Goal: Task Accomplishment & Management: Complete application form

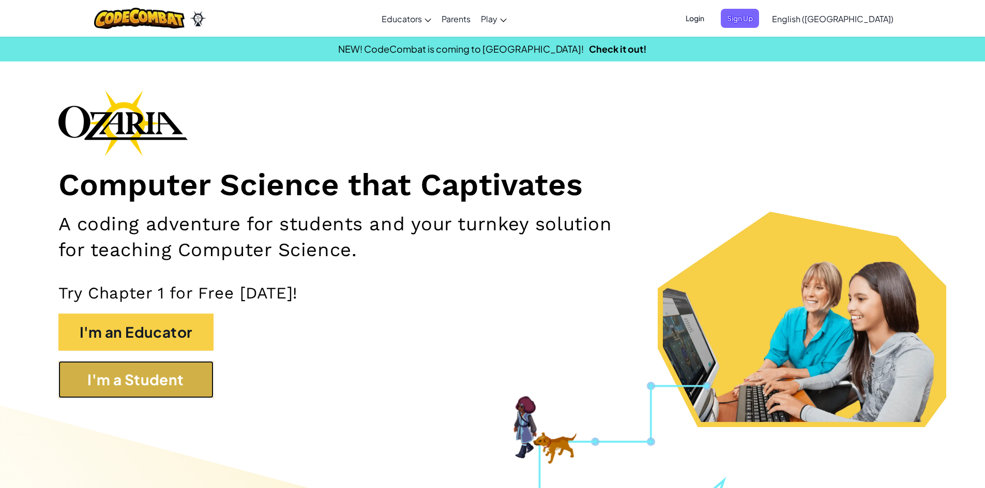
click at [158, 390] on button "I'm a Student" at bounding box center [135, 379] width 155 height 37
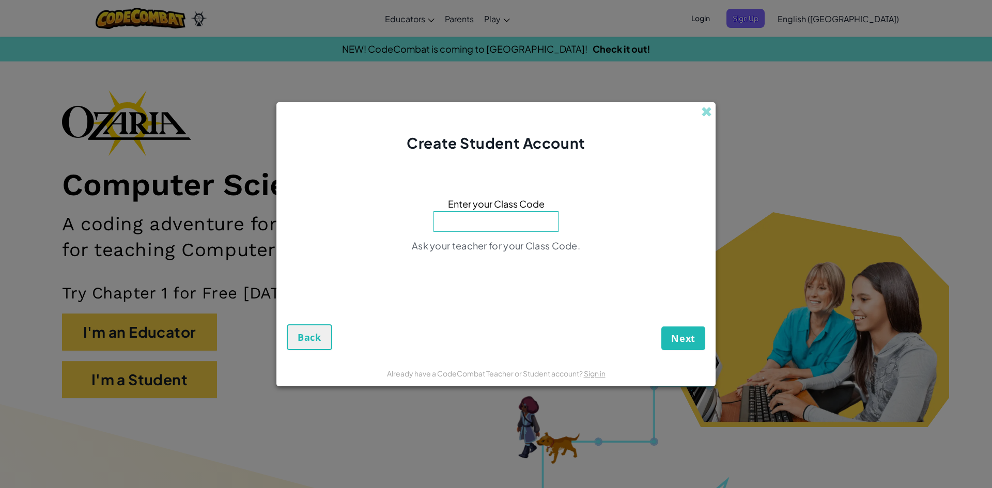
paste input "BathHidePlay"
type input "BathHidePlay"
click at [693, 335] on span "Next" at bounding box center [683, 338] width 24 height 12
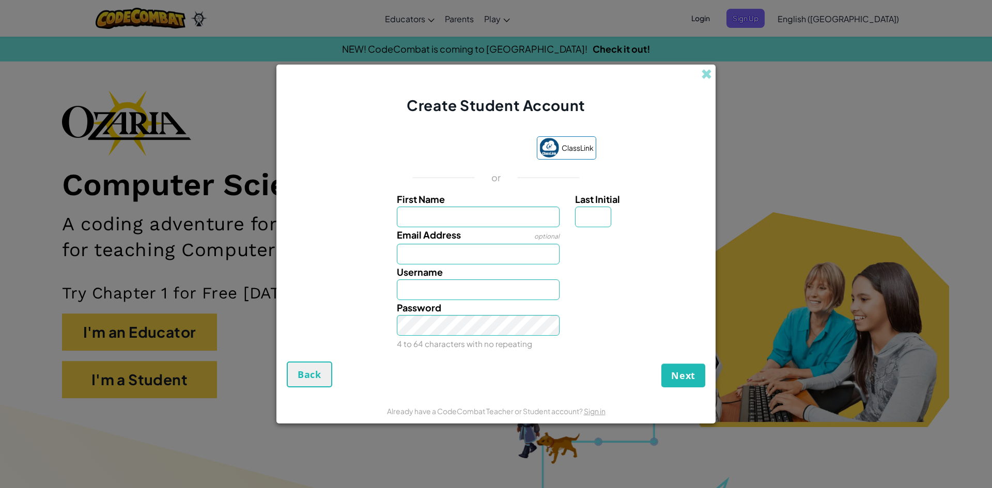
click at [452, 164] on div "ClassLink or First Name Last Initial Email Address optional Username Password 4…" at bounding box center [496, 244] width 419 height 236
click at [469, 129] on div "ClassLink or First Name Last Initial Email Address optional Username Password 4…" at bounding box center [496, 244] width 419 height 236
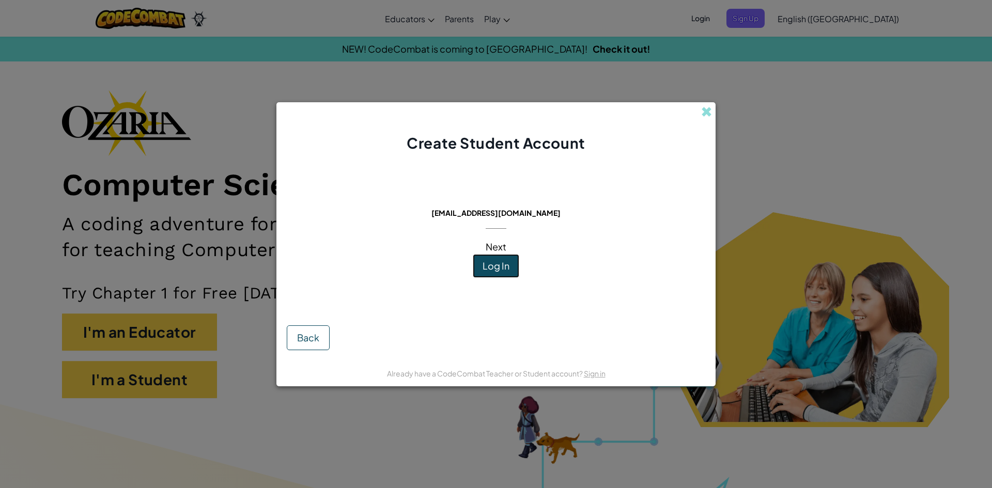
click at [499, 263] on span "Log In" at bounding box center [496, 266] width 27 height 12
